Goal: Navigation & Orientation: Find specific page/section

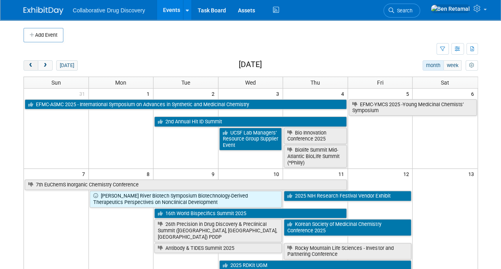
click at [31, 63] on span "prev" at bounding box center [31, 65] width 6 height 5
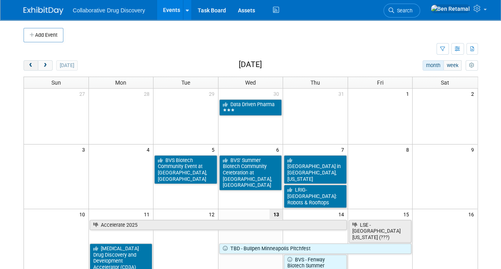
click at [31, 63] on span "prev" at bounding box center [31, 65] width 6 height 5
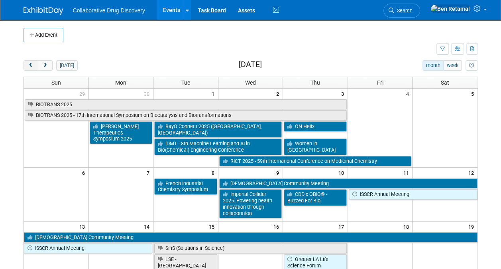
click at [31, 63] on span "prev" at bounding box center [31, 65] width 6 height 5
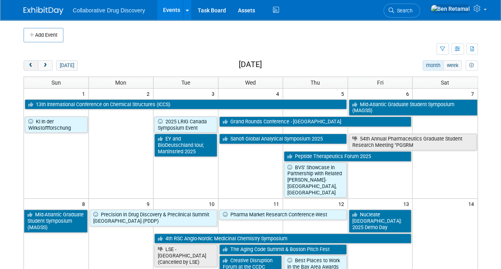
click at [31, 63] on span "prev" at bounding box center [31, 65] width 6 height 5
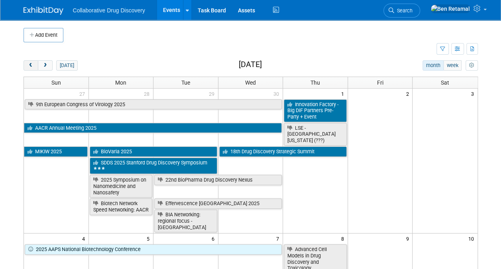
click at [31, 63] on span "prev" at bounding box center [31, 65] width 6 height 5
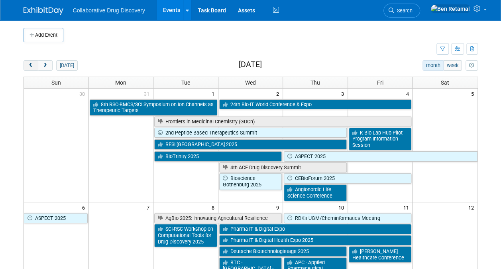
click at [31, 62] on button "prev" at bounding box center [31, 65] width 15 height 10
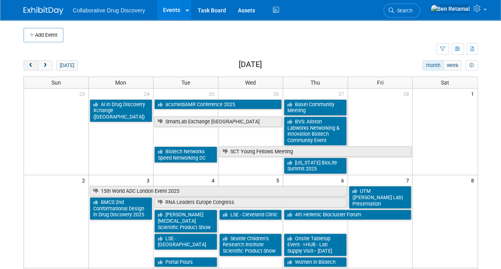
click at [31, 62] on button "prev" at bounding box center [31, 65] width 15 height 10
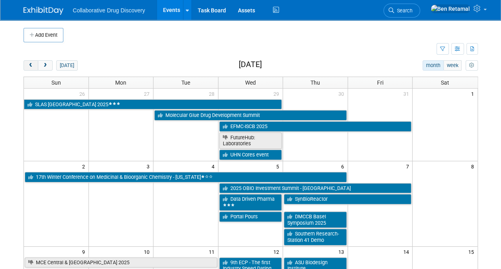
click at [31, 62] on button "prev" at bounding box center [31, 65] width 15 height 10
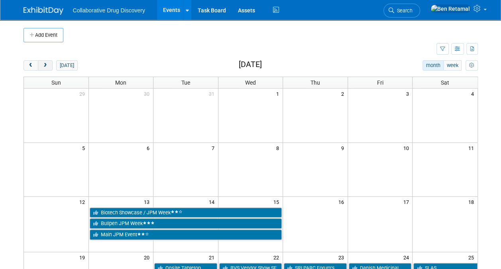
click at [46, 64] on span "next" at bounding box center [45, 65] width 6 height 5
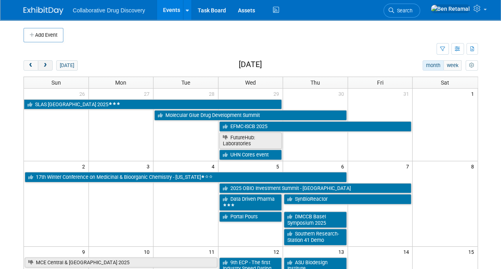
click at [48, 63] on button "next" at bounding box center [45, 65] width 15 height 10
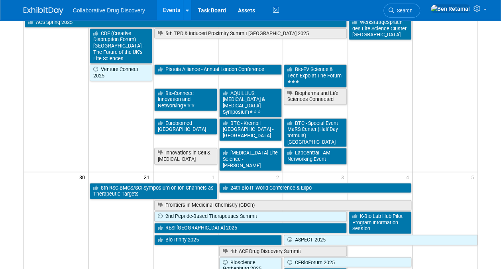
scroll to position [512, 0]
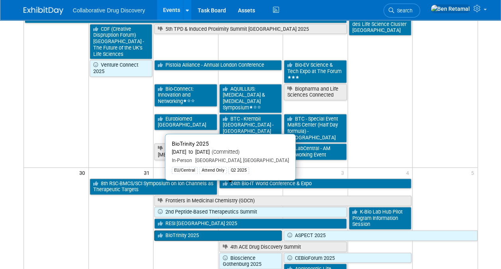
click at [211, 230] on link "BioTrinity 2025" at bounding box center [218, 235] width 128 height 10
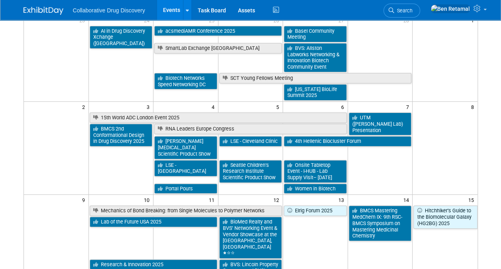
scroll to position [0, 0]
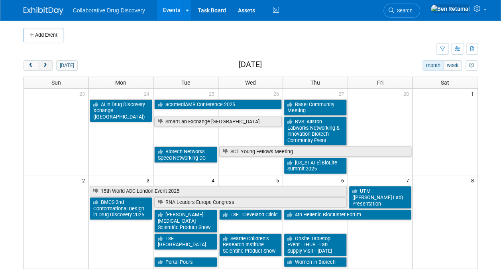
click at [46, 64] on span "next" at bounding box center [45, 65] width 6 height 5
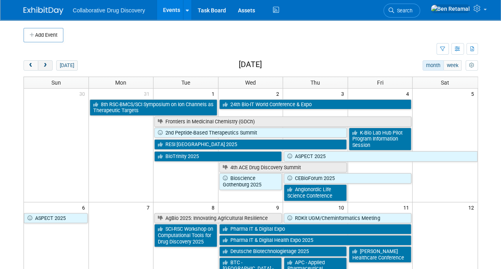
click at [46, 67] on span "next" at bounding box center [45, 65] width 6 height 5
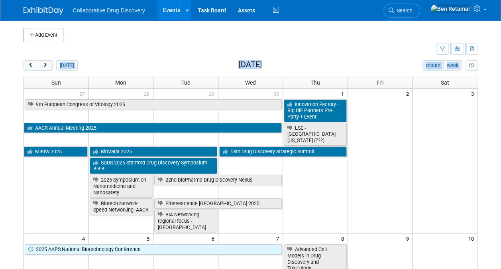
drag, startPoint x: 501, startPoint y: 42, endPoint x: 507, endPoint y: 85, distance: 43.1
click at [501, 85] on html "Collaborative Drug Discovery Events Add Event Bulk Upload Events Shareable Even…" at bounding box center [250, 134] width 501 height 269
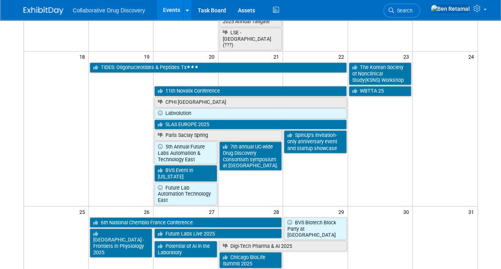
scroll to position [609, 0]
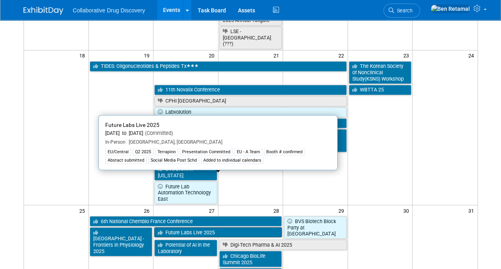
click at [217, 227] on link "Future Labs Live 2025" at bounding box center [218, 232] width 128 height 10
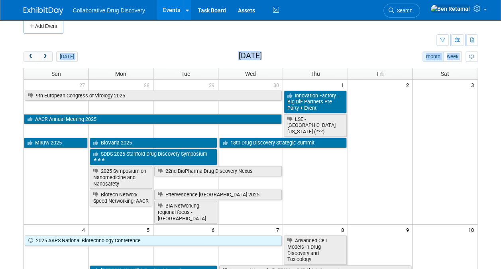
scroll to position [19, 0]
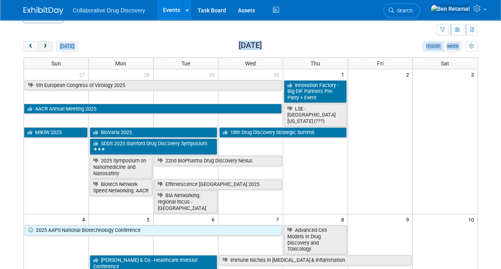
click at [45, 42] on button "next" at bounding box center [45, 46] width 15 height 10
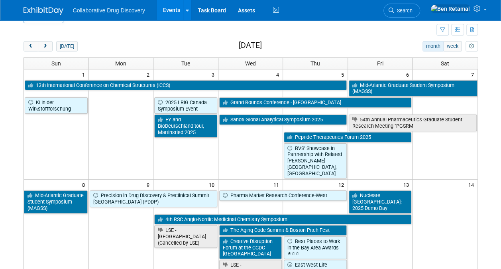
click at [316, 33] on td at bounding box center [230, 30] width 413 height 14
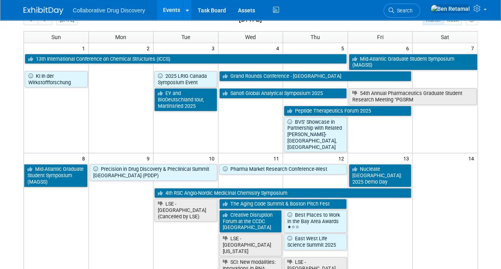
scroll to position [46, 0]
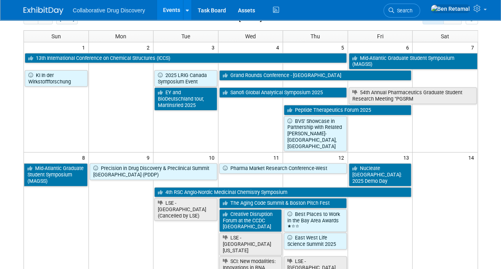
click at [498, 74] on body "Collaborative Drug Discovery Events Add Event Bulk Upload Events Shareable Even…" at bounding box center [250, 88] width 501 height 269
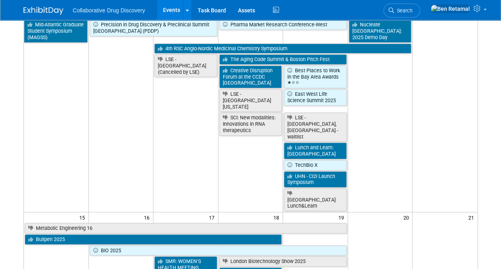
scroll to position [191, 0]
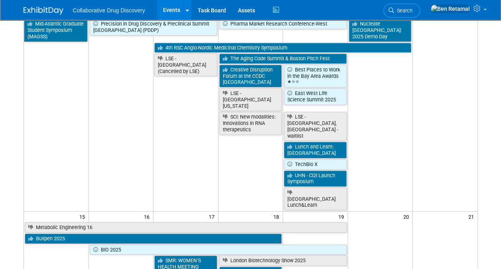
click at [59, 67] on td "Mid-Atlantic Graduate Student Symposium (MAGSS)" at bounding box center [56, 114] width 65 height 192
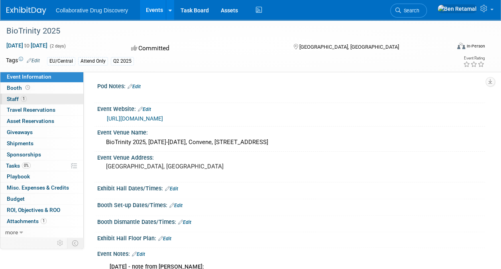
click at [11, 99] on span "Staff 1" at bounding box center [17, 99] width 20 height 6
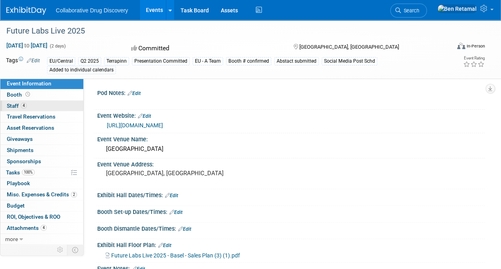
click at [12, 105] on span "Staff 4" at bounding box center [17, 105] width 20 height 6
